Goal: Task Accomplishment & Management: Manage account settings

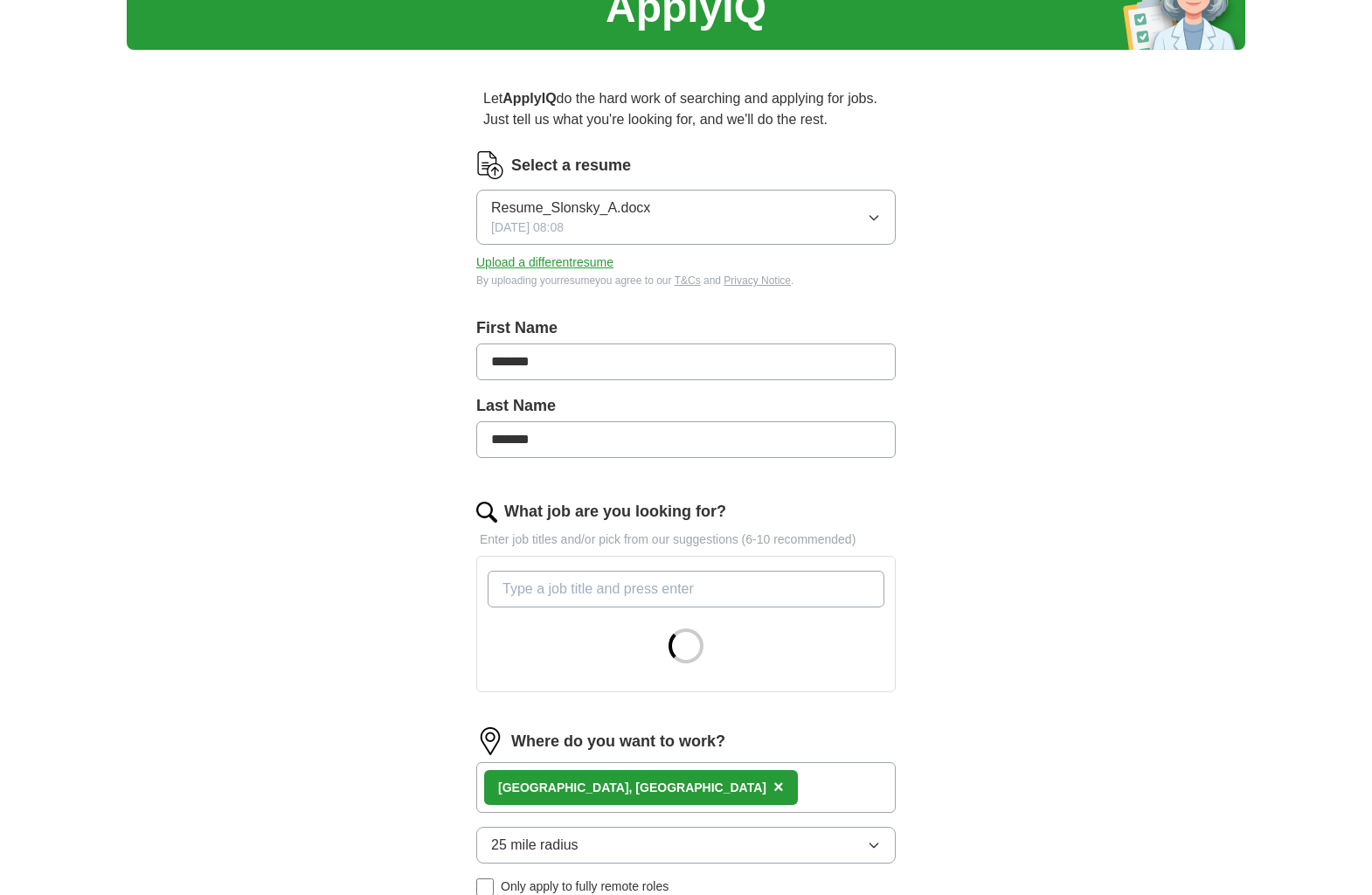
scroll to position [262, 0]
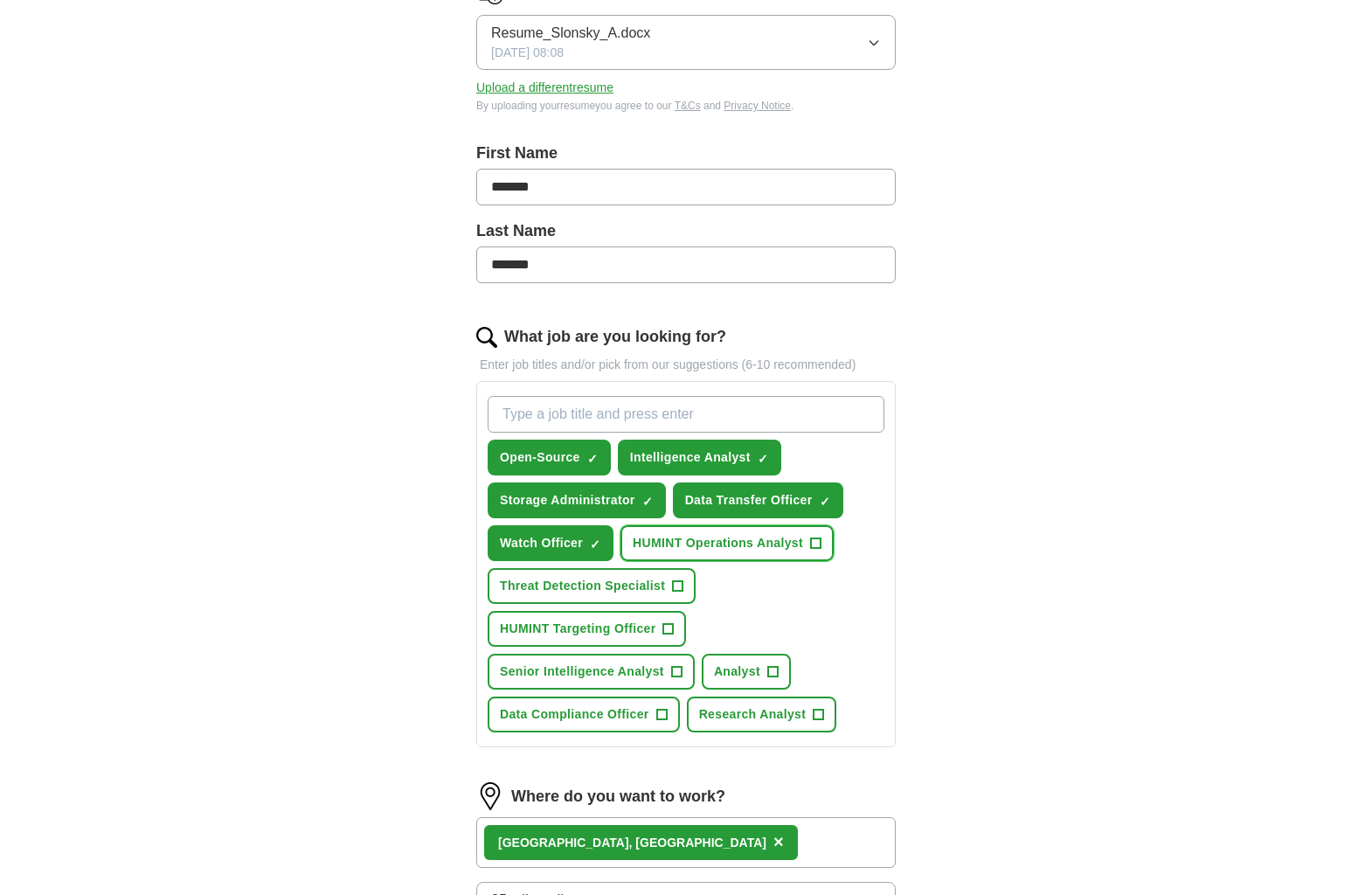
click at [813, 543] on span "+" at bounding box center [816, 543] width 11 height 14
click at [773, 842] on span "×" at bounding box center [778, 841] width 11 height 19
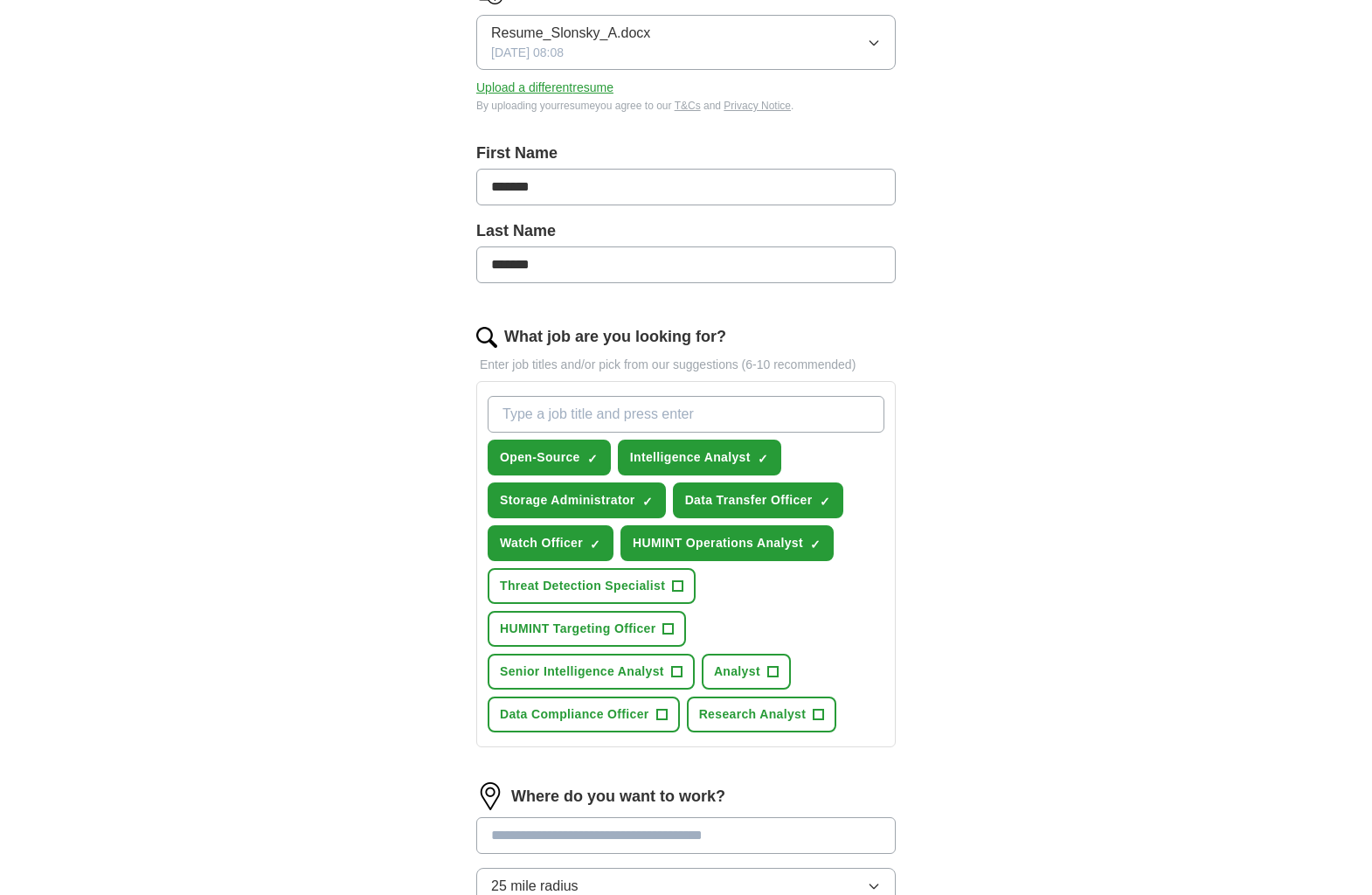
click at [595, 838] on input at bounding box center [686, 835] width 420 height 36
type input "**********"
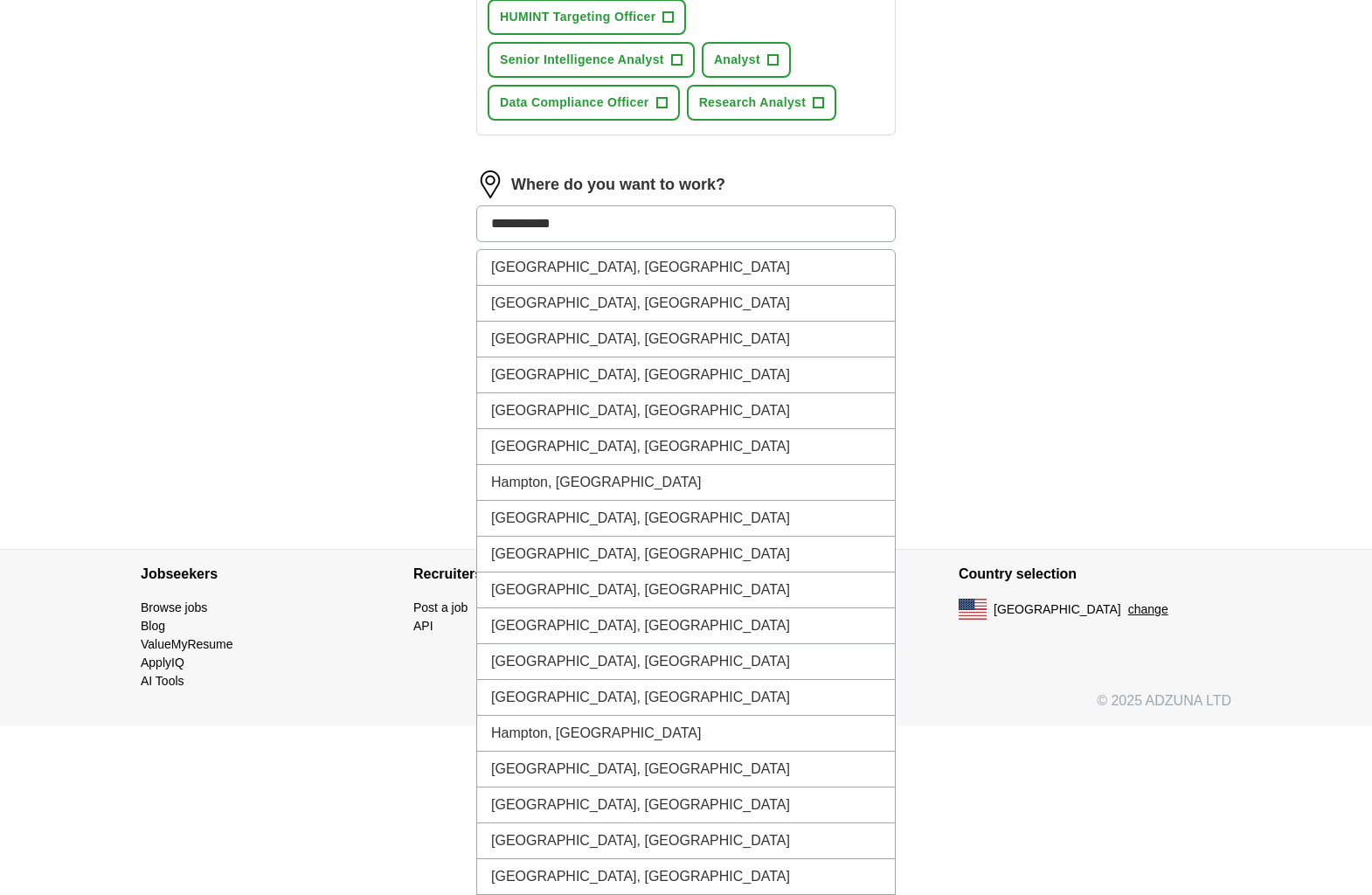
scroll to position [945, 0]
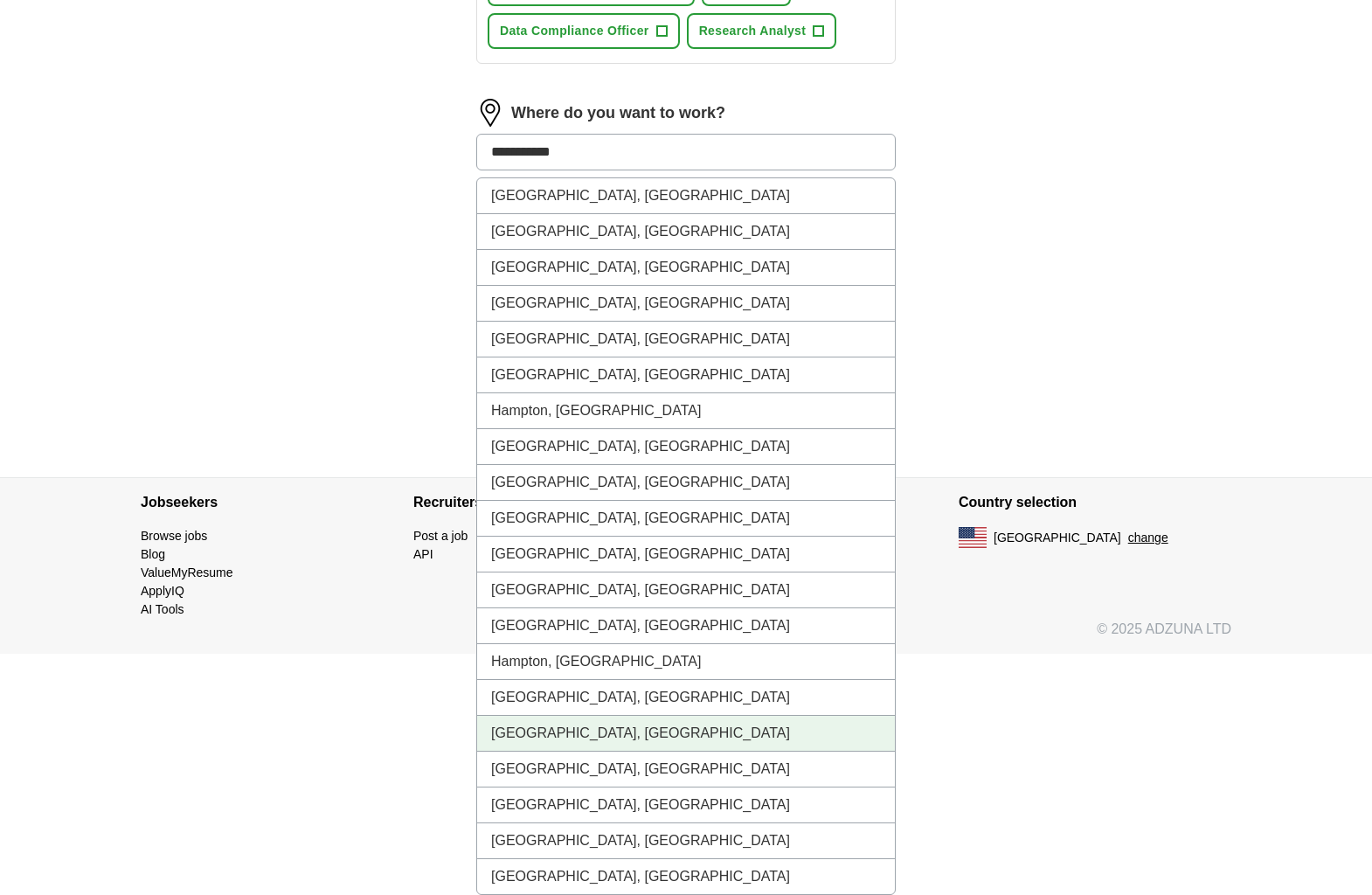
click at [603, 733] on li "[GEOGRAPHIC_DATA], [GEOGRAPHIC_DATA]" at bounding box center [686, 733] width 418 height 36
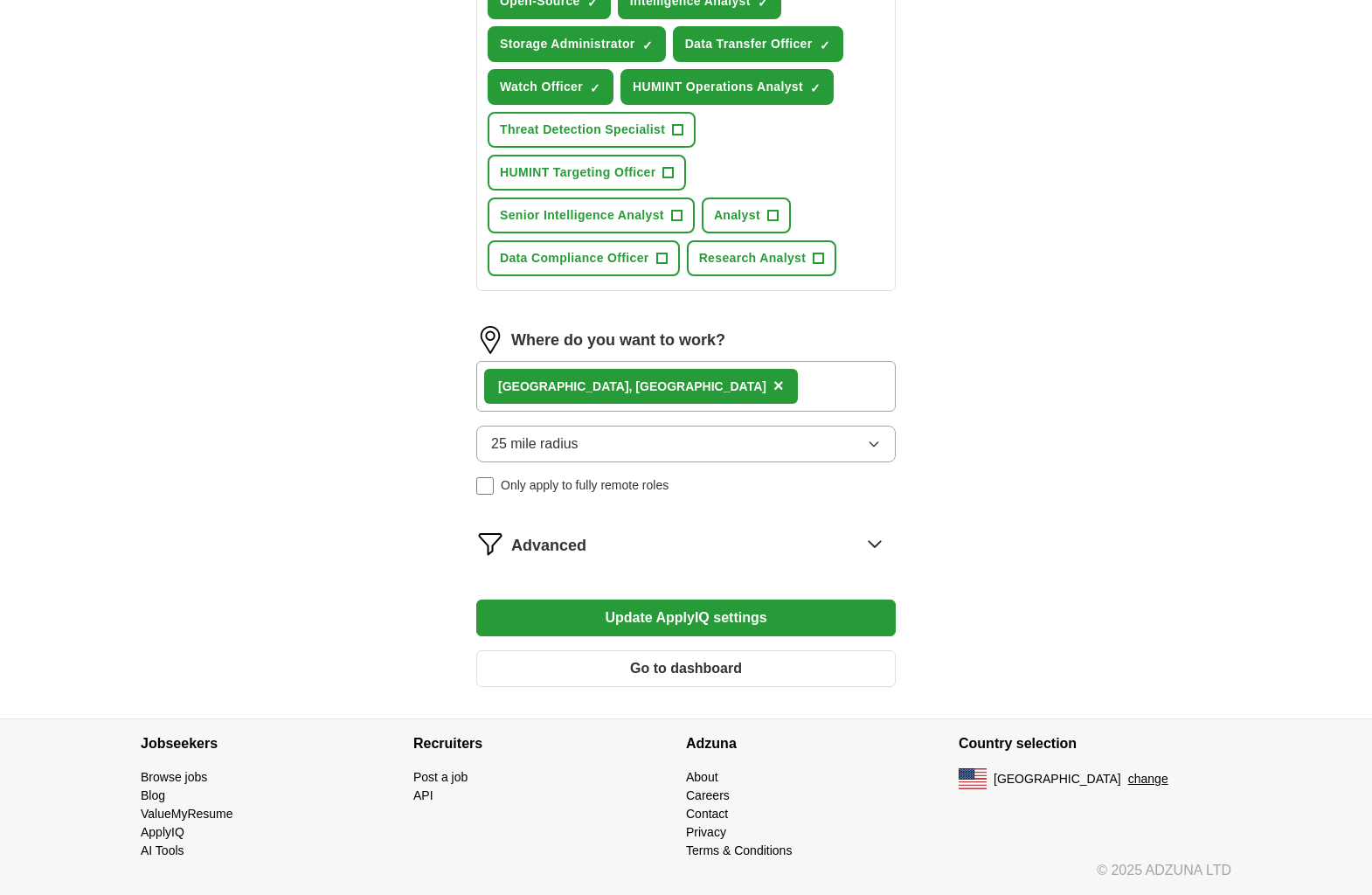
scroll to position [705, 0]
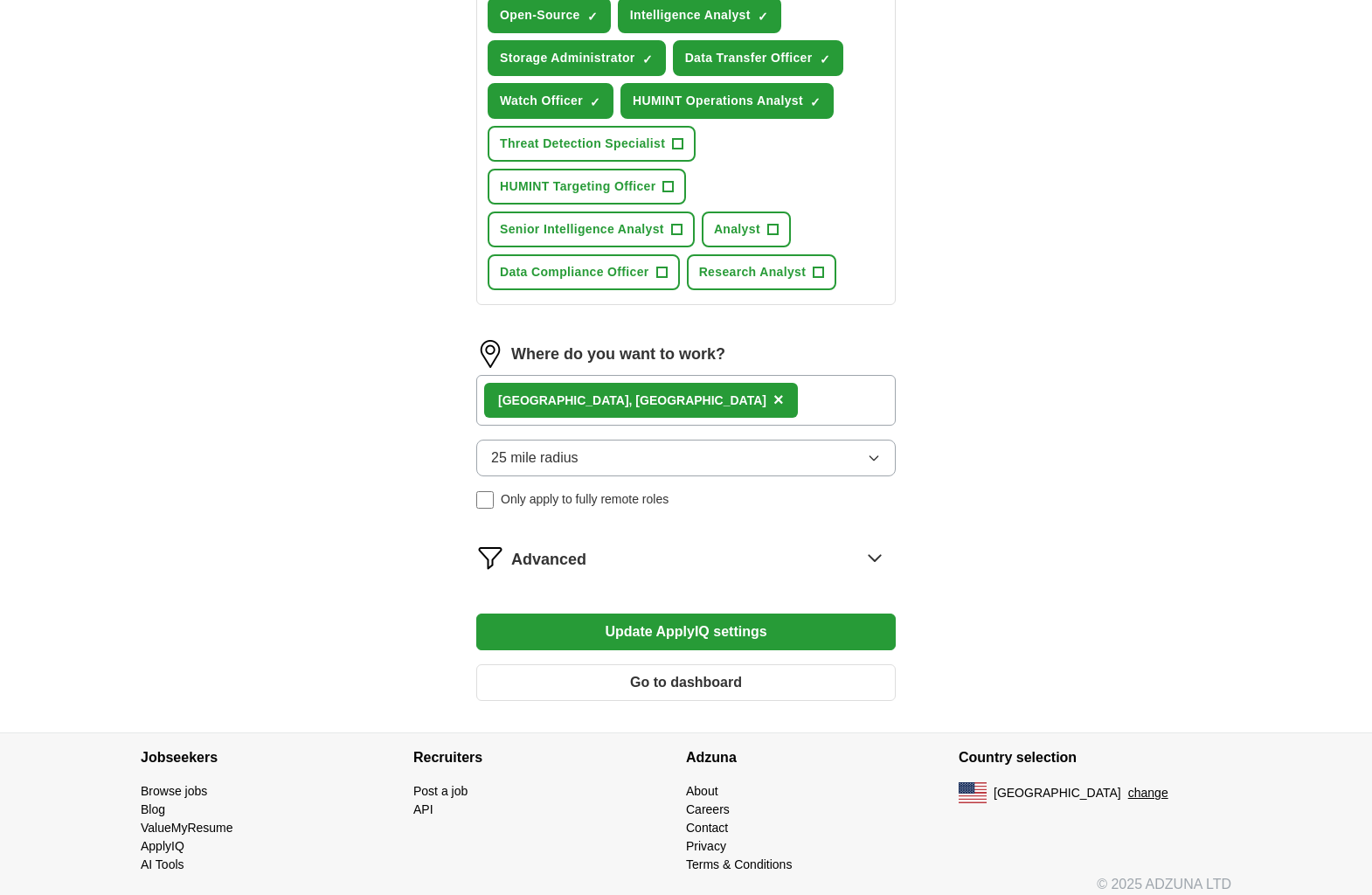
click at [736, 402] on div "[GEOGRAPHIC_DATA], [GEOGRAPHIC_DATA] ×" at bounding box center [686, 401] width 420 height 51
click at [706, 406] on div "[GEOGRAPHIC_DATA], [GEOGRAPHIC_DATA] ×" at bounding box center [686, 401] width 420 height 51
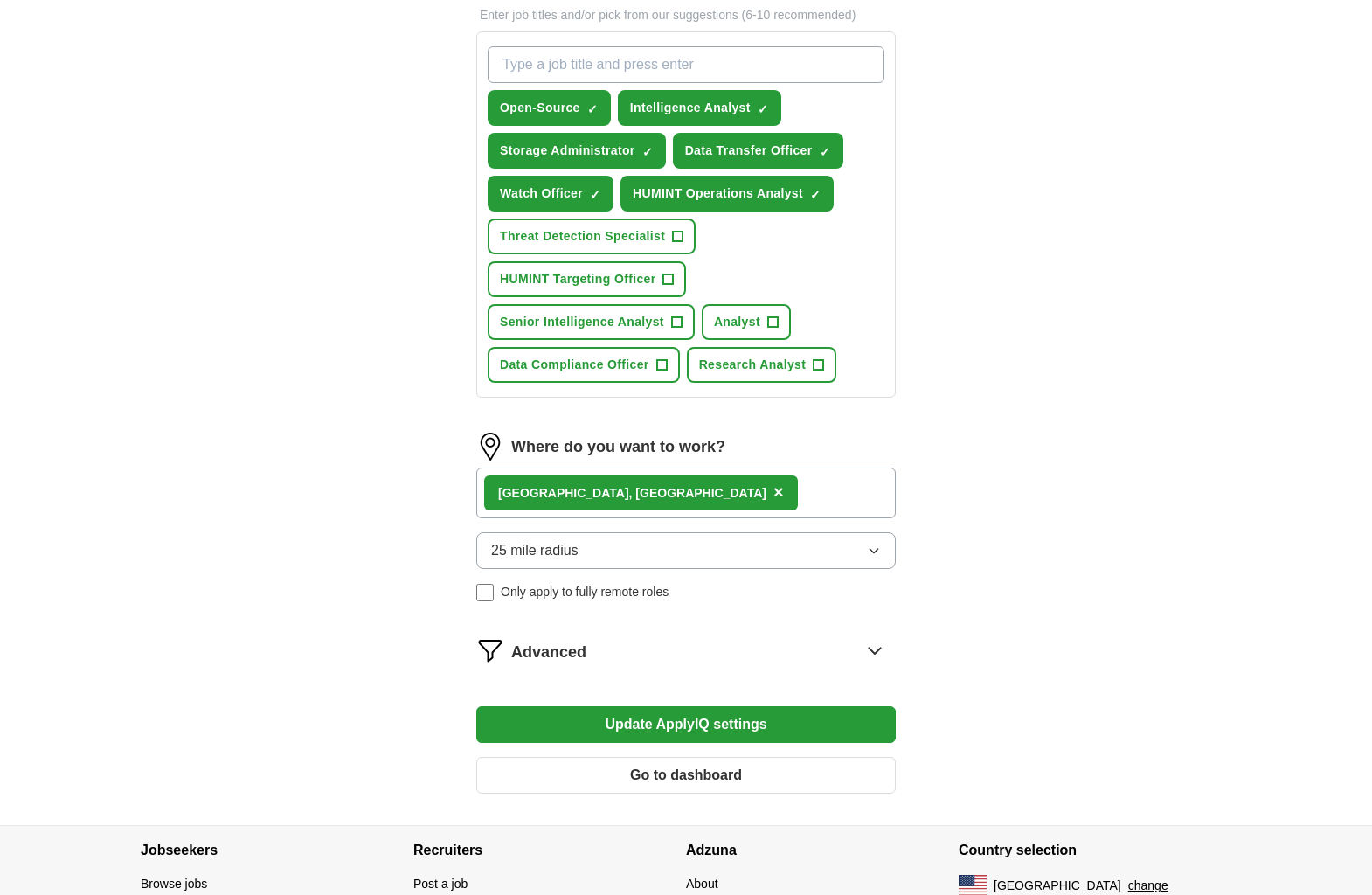
scroll to position [699, 0]
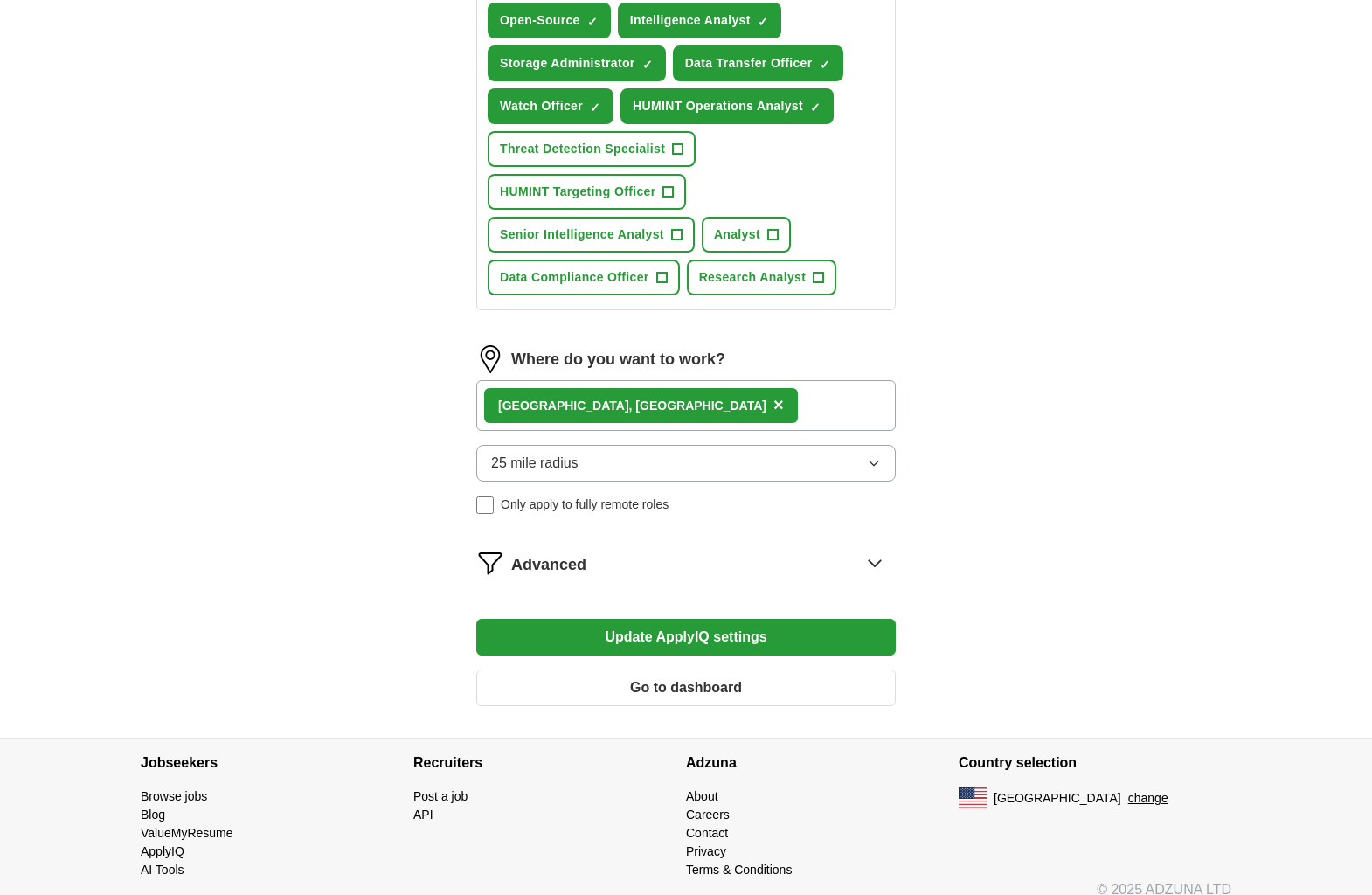
click at [877, 569] on icon at bounding box center [874, 563] width 28 height 28
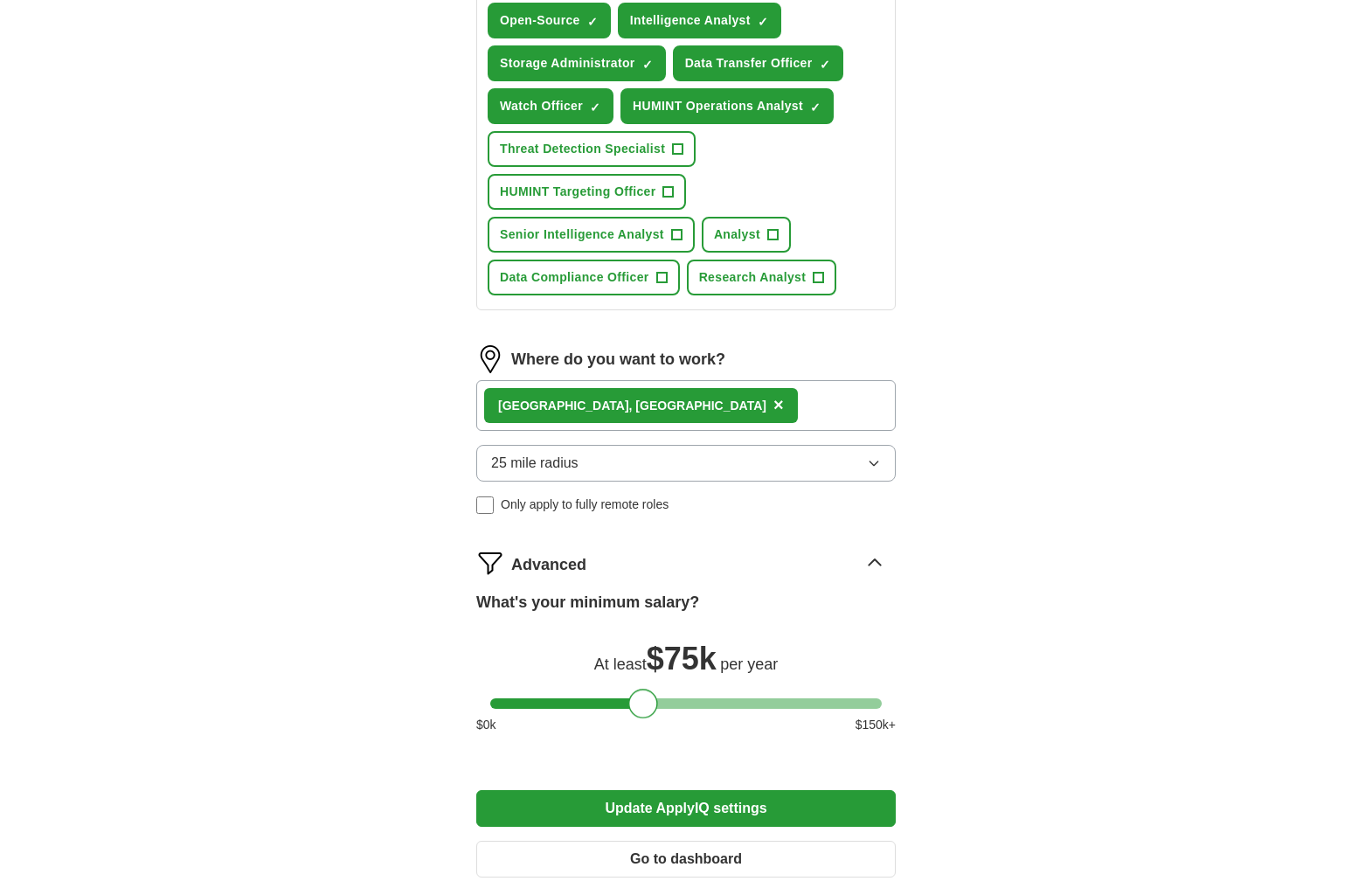
drag, startPoint x: 510, startPoint y: 696, endPoint x: 648, endPoint y: 701, distance: 138.1
click at [648, 701] on div at bounding box center [643, 703] width 30 height 30
drag, startPoint x: 635, startPoint y: 704, endPoint x: 473, endPoint y: 687, distance: 162.9
click at [473, 687] on div "Let ApplyIQ do the hard work of searching and applying for jobs. Just tell us w…" at bounding box center [686, 180] width 559 height 1457
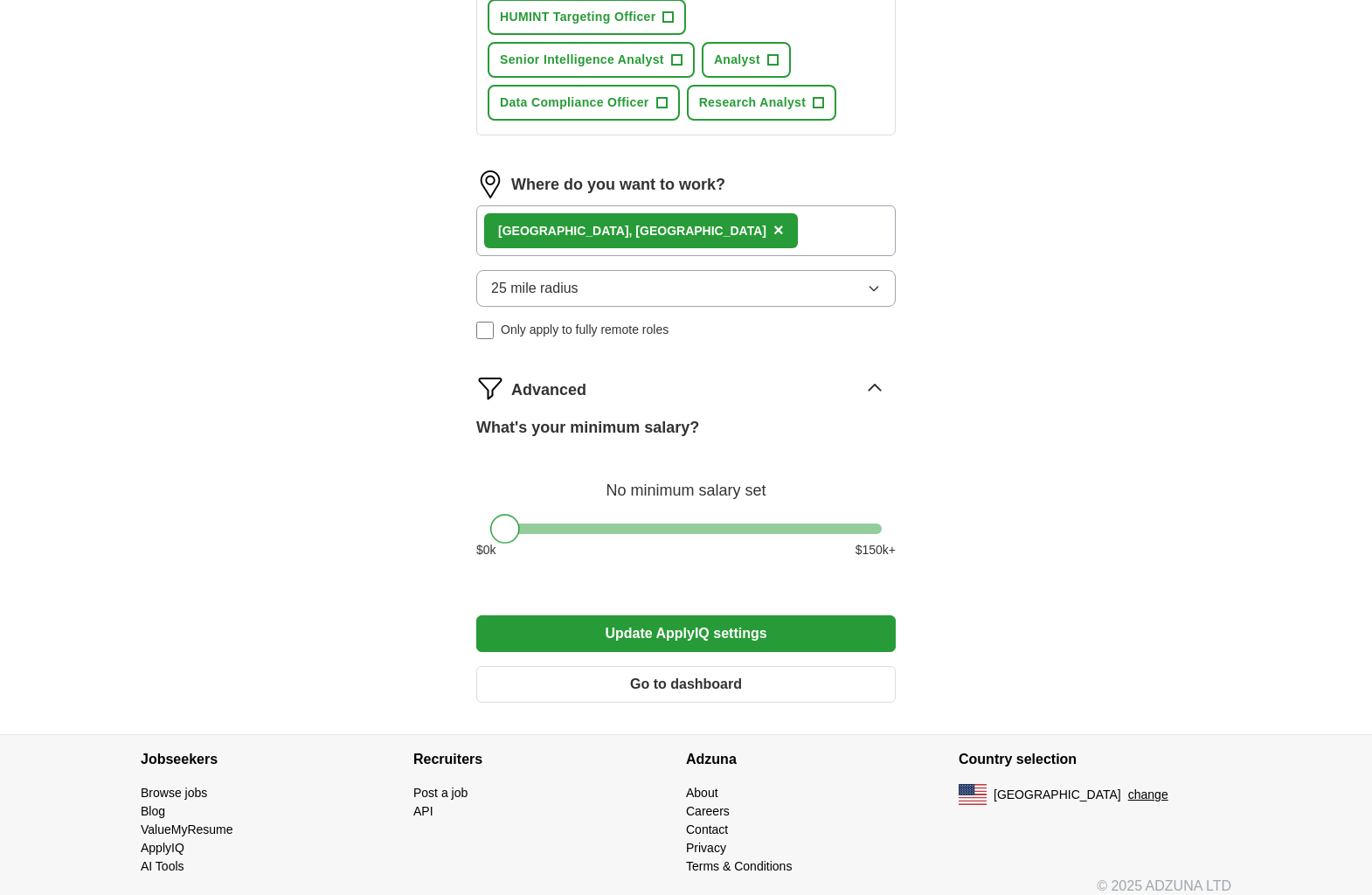
scroll to position [890, 0]
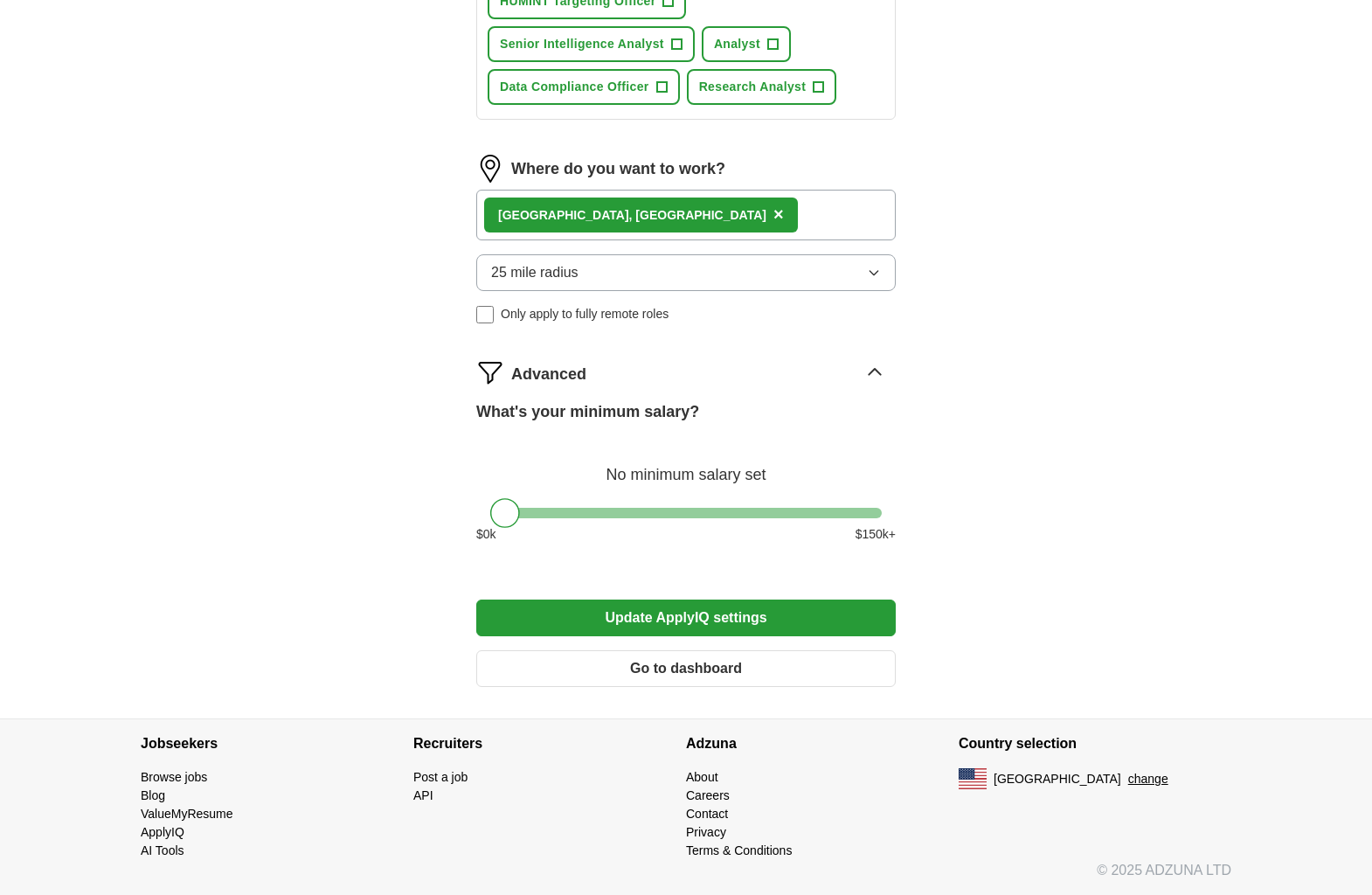
click at [739, 616] on button "Update ApplyIQ settings" at bounding box center [686, 617] width 420 height 36
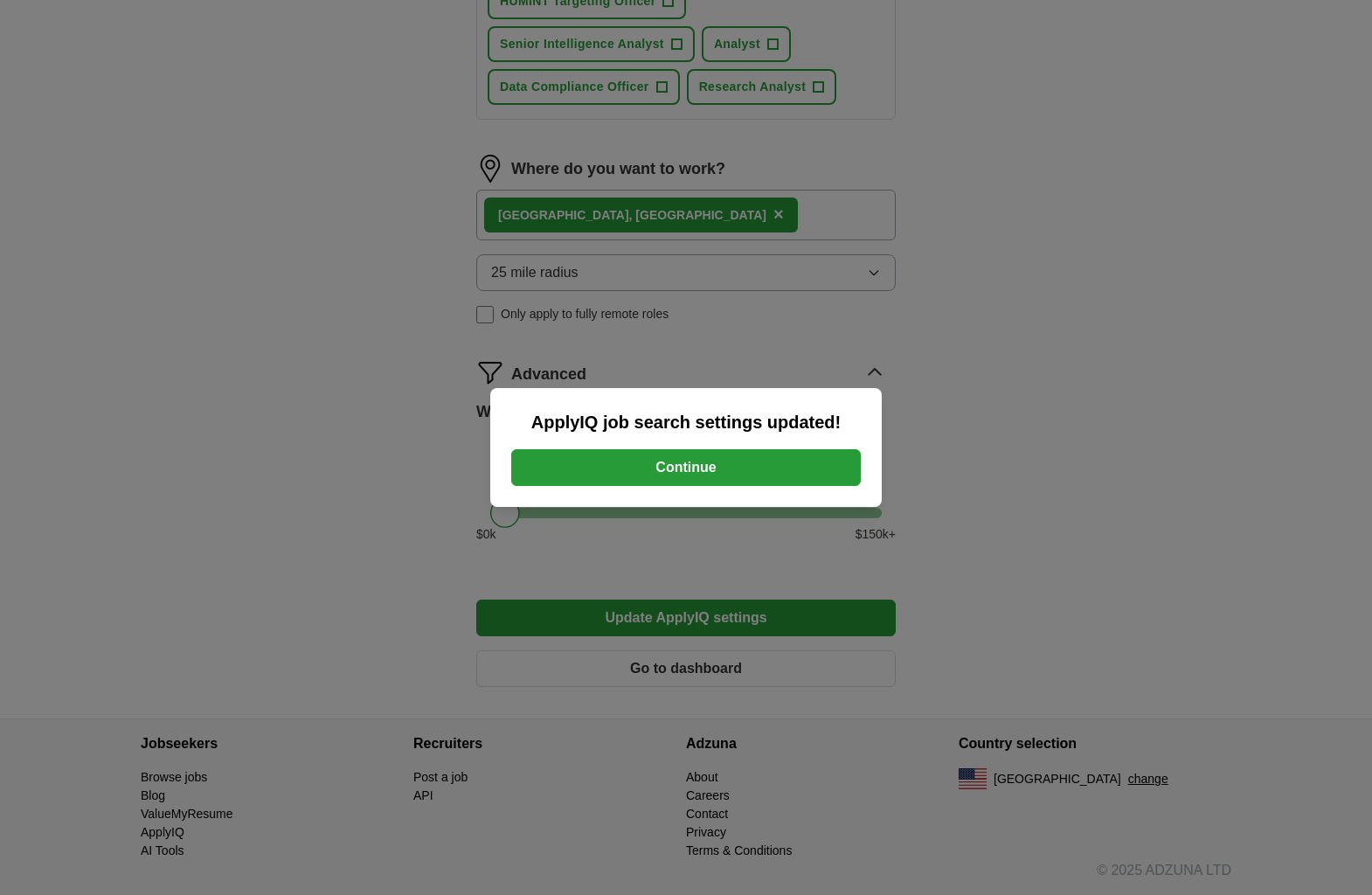
click at [749, 472] on button "Continue" at bounding box center [686, 467] width 350 height 36
